Goal: Ask a question: Seek information or help from site administrators or community

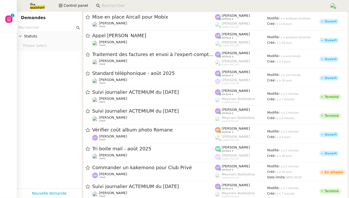
click at [119, 8] on input at bounding box center [212, 5] width 223 height 7
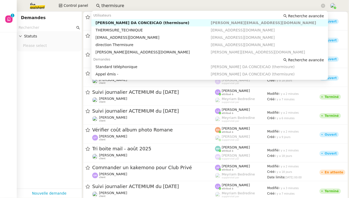
click at [122, 23] on div "[PERSON_NAME] DA CONCEICAO (thermisure)" at bounding box center [153, 22] width 115 height 5
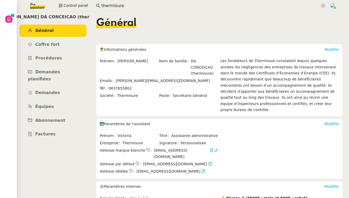
scroll to position [6, 0]
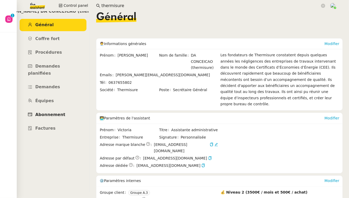
click at [60, 112] on span "Abonnement" at bounding box center [50, 114] width 30 height 5
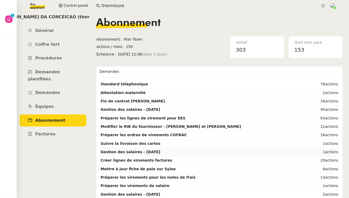
scroll to position [37, 0]
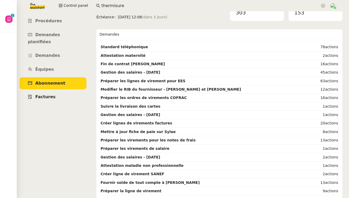
click at [47, 91] on link "Factures" at bounding box center [53, 97] width 67 height 12
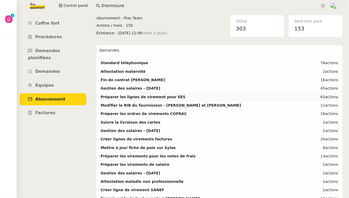
scroll to position [18, 0]
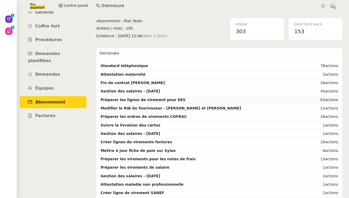
click at [164, 99] on strong "Préparer les lignes de virement pour EES" at bounding box center [143, 99] width 85 height 4
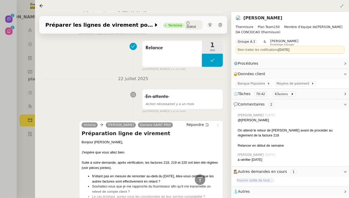
scroll to position [2636, 0]
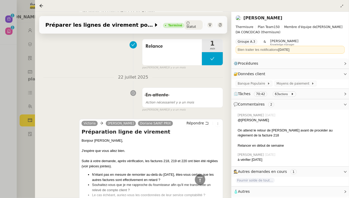
click at [302, 93] on span "⏲️ Tâches 70:42 63 actions" at bounding box center [286, 94] width 105 height 6
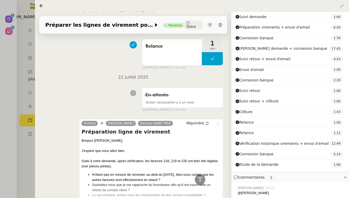
scroll to position [109, 0]
click at [22, 145] on div at bounding box center [174, 99] width 349 height 198
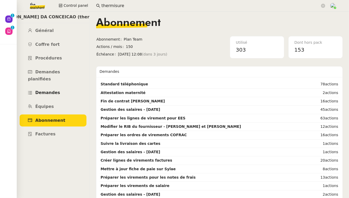
click at [56, 90] on span "Demandes" at bounding box center [47, 92] width 25 height 5
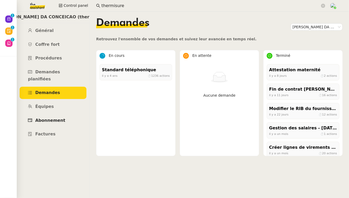
click at [43, 118] on span "Abonnement" at bounding box center [50, 120] width 30 height 5
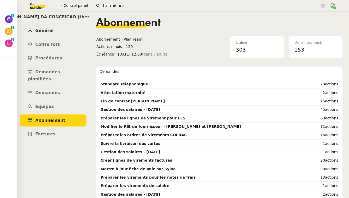
click at [55, 33] on link "Général" at bounding box center [53, 31] width 67 height 12
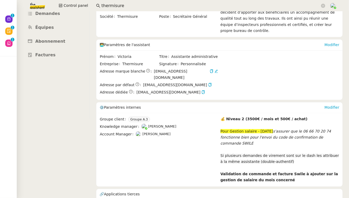
scroll to position [89, 0]
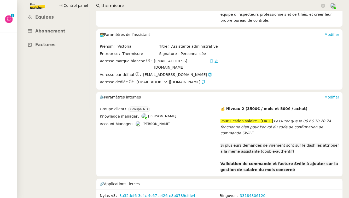
click at [105, 7] on input "thermisure" at bounding box center [210, 5] width 219 height 7
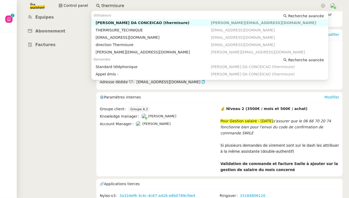
click at [105, 7] on input "thermisure" at bounding box center [210, 5] width 219 height 7
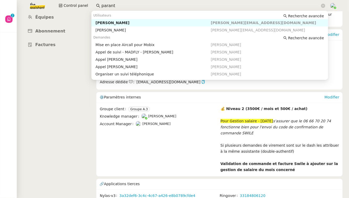
click at [121, 23] on div "[PERSON_NAME]" at bounding box center [153, 22] width 115 height 5
type input "parant"
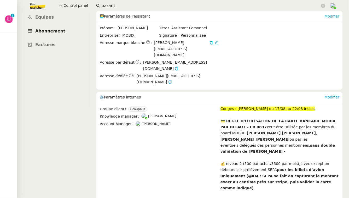
click at [56, 28] on span "Abonnement" at bounding box center [50, 30] width 30 height 5
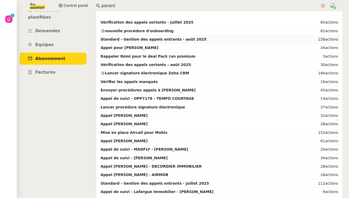
scroll to position [63, 0]
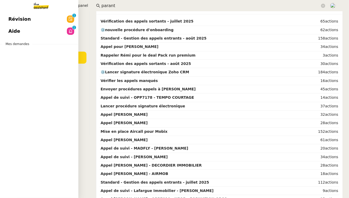
click at [12, 28] on span "Aide" at bounding box center [14, 31] width 12 height 8
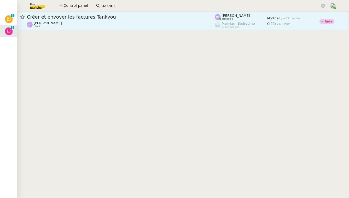
click at [105, 15] on span "Créer et envoyer les factures Tankyou" at bounding box center [121, 17] width 188 height 5
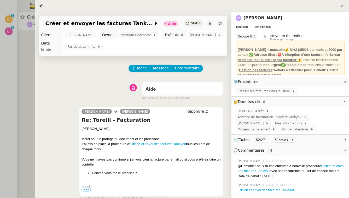
click at [20, 77] on div at bounding box center [174, 99] width 349 height 198
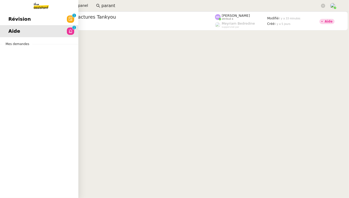
click at [12, 21] on span "Révision" at bounding box center [19, 19] width 22 height 8
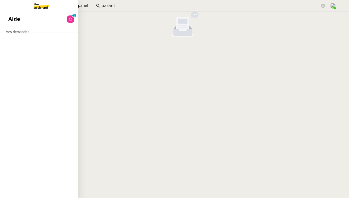
click at [26, 19] on link "Aide 0 1 2 3 4 5 6 7 8 9" at bounding box center [39, 19] width 78 height 12
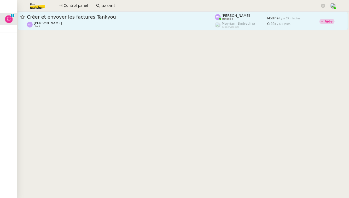
click at [143, 21] on div "Créer et envoyer les factures Tankyou Ashley Poniatowski client" at bounding box center [121, 21] width 188 height 14
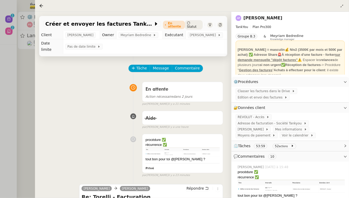
click at [29, 82] on div at bounding box center [174, 99] width 349 height 198
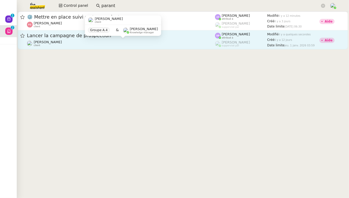
click at [60, 41] on div "[PERSON_NAME] client" at bounding box center [121, 43] width 188 height 7
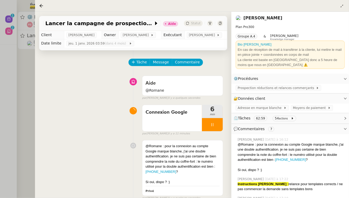
click at [19, 93] on div at bounding box center [174, 99] width 349 height 198
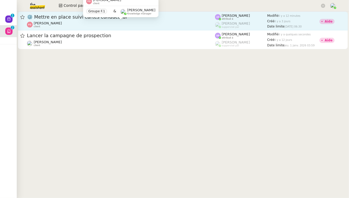
click at [64, 21] on div "[PERSON_NAME] client" at bounding box center [121, 24] width 188 height 7
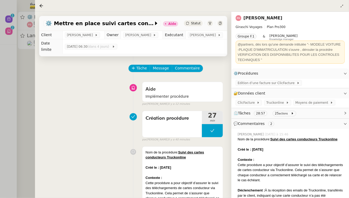
click at [18, 95] on div at bounding box center [174, 99] width 349 height 198
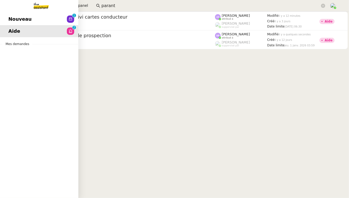
click at [16, 25] on link "Aide 0 1 2 3 4 5 6 7 8 9" at bounding box center [39, 31] width 78 height 12
click at [18, 20] on span "Nouveau" at bounding box center [19, 19] width 23 height 8
